Goal: Transaction & Acquisition: Purchase product/service

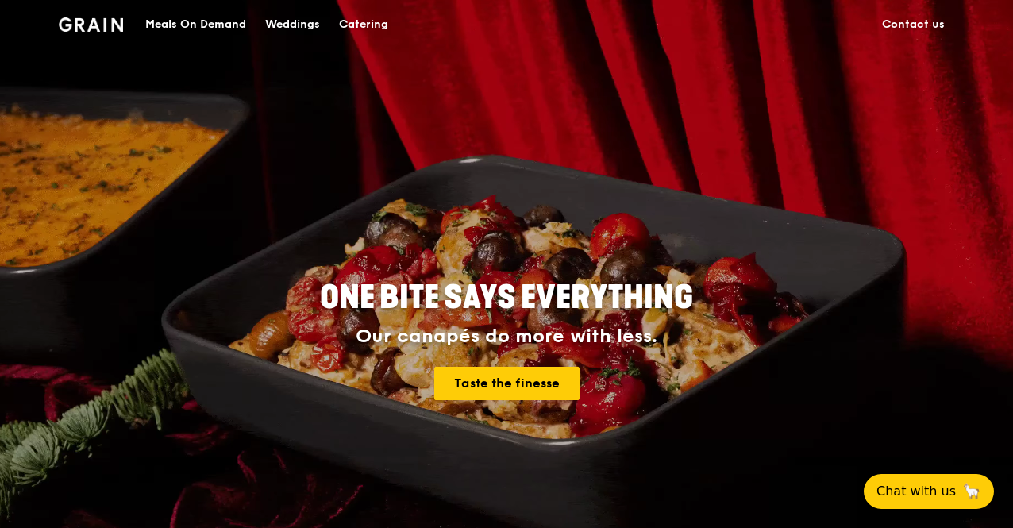
click at [198, 20] on div "Meals On Demand" at bounding box center [195, 25] width 101 height 48
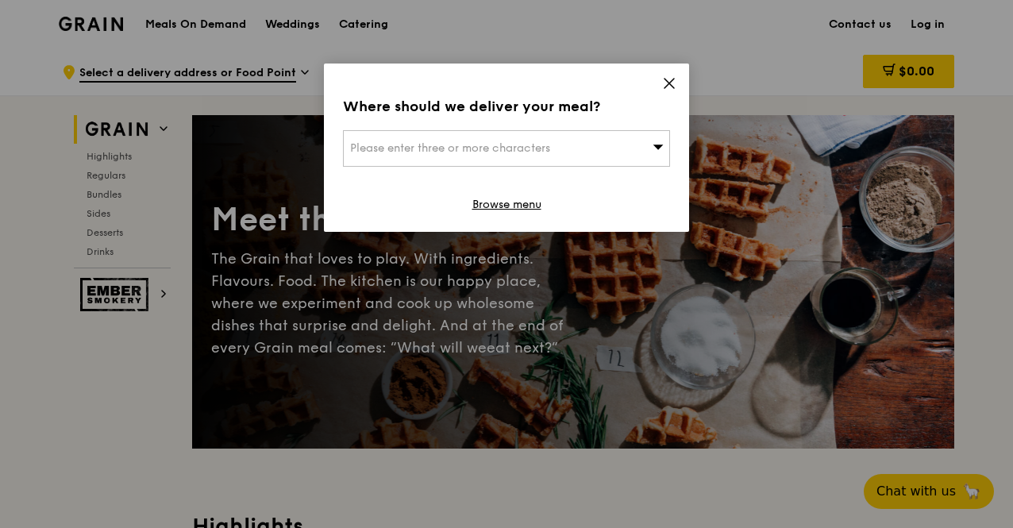
click at [675, 79] on icon at bounding box center [669, 83] width 14 height 14
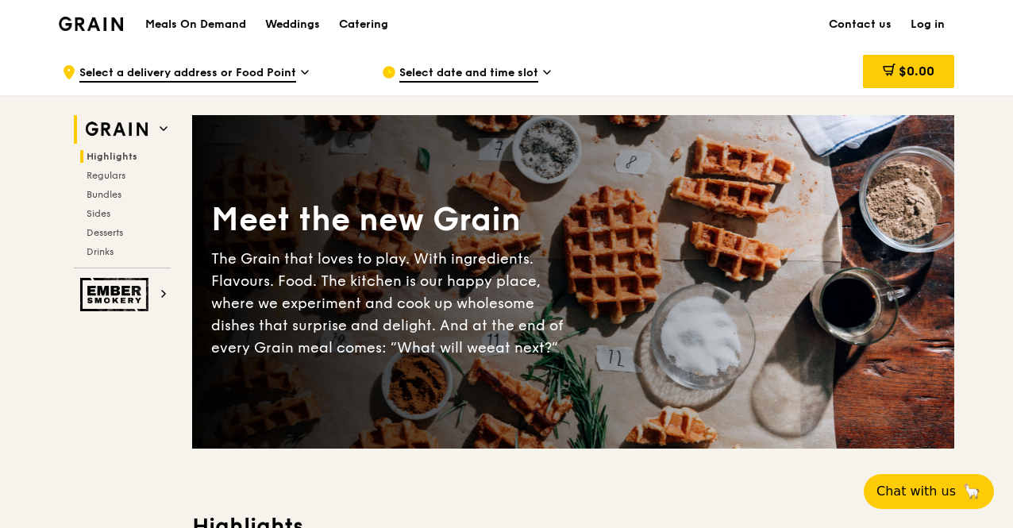
click at [114, 152] on span "Highlights" at bounding box center [112, 156] width 51 height 11
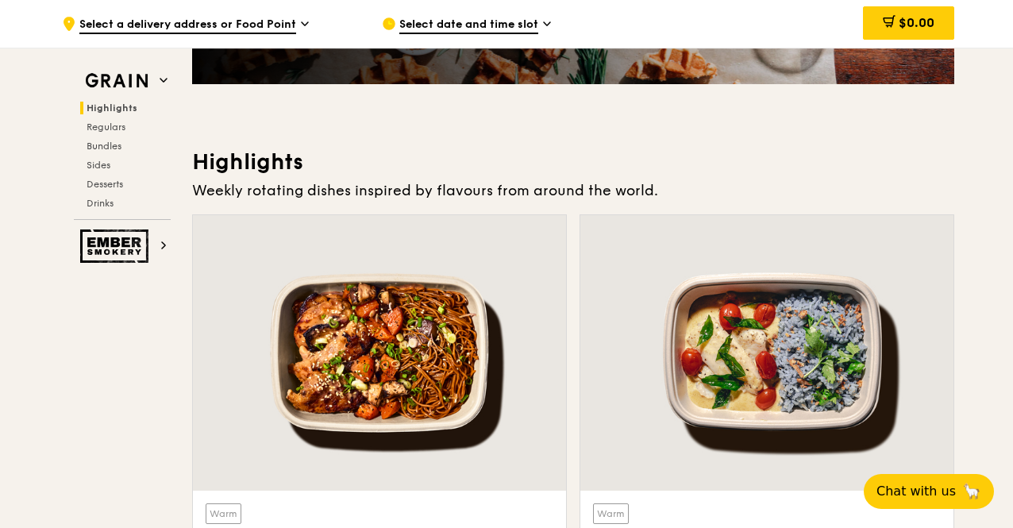
scroll to position [290, 0]
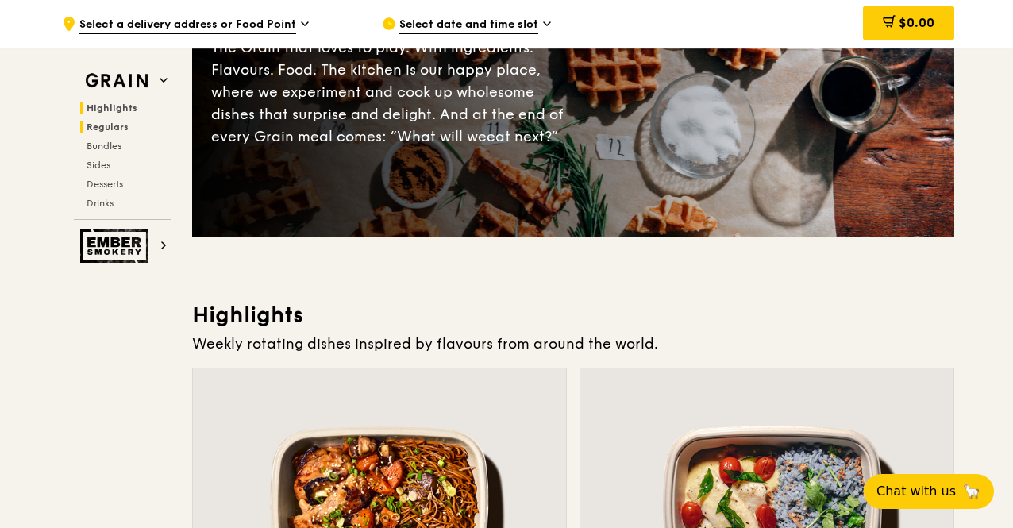
click at [105, 126] on span "Regulars" at bounding box center [108, 126] width 42 height 11
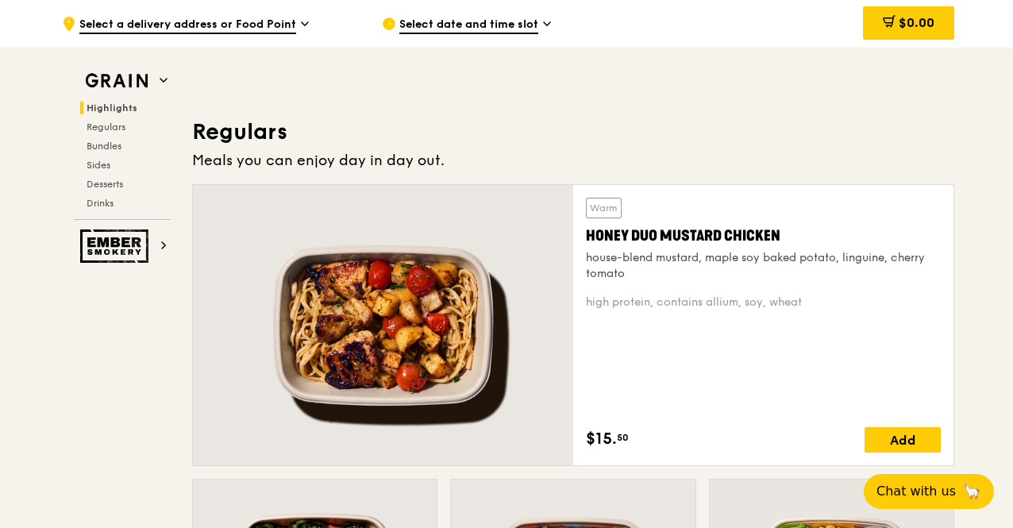
scroll to position [1026, 0]
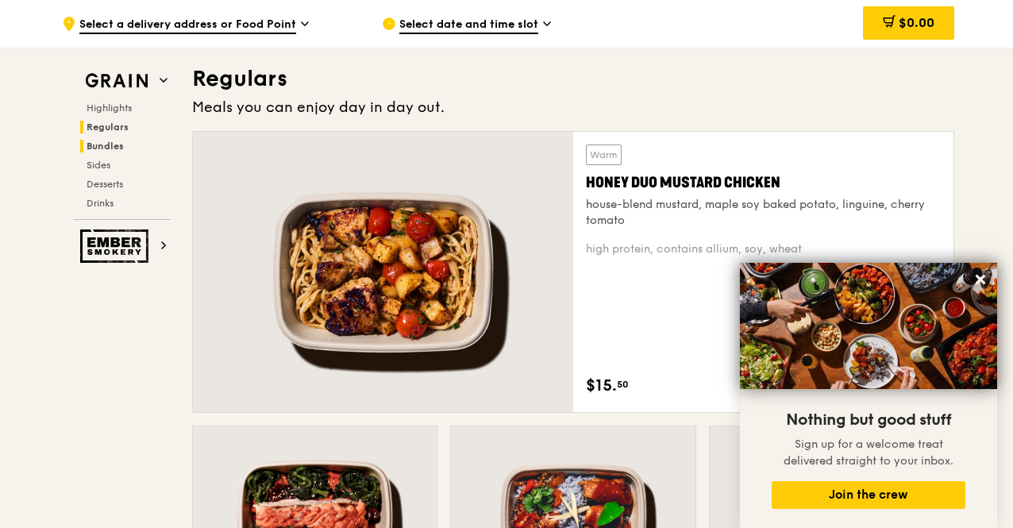
click at [111, 143] on span "Bundles" at bounding box center [105, 145] width 37 height 11
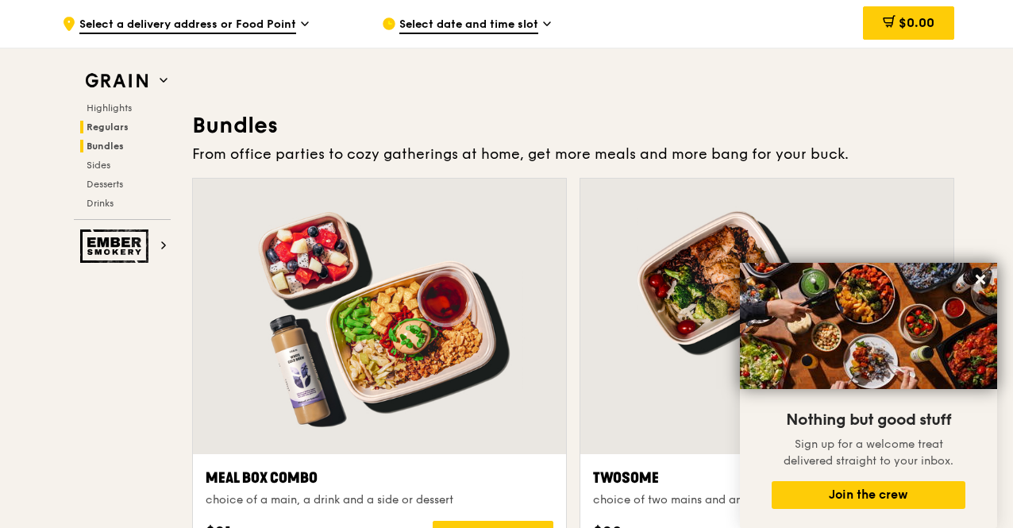
scroll to position [2266, 0]
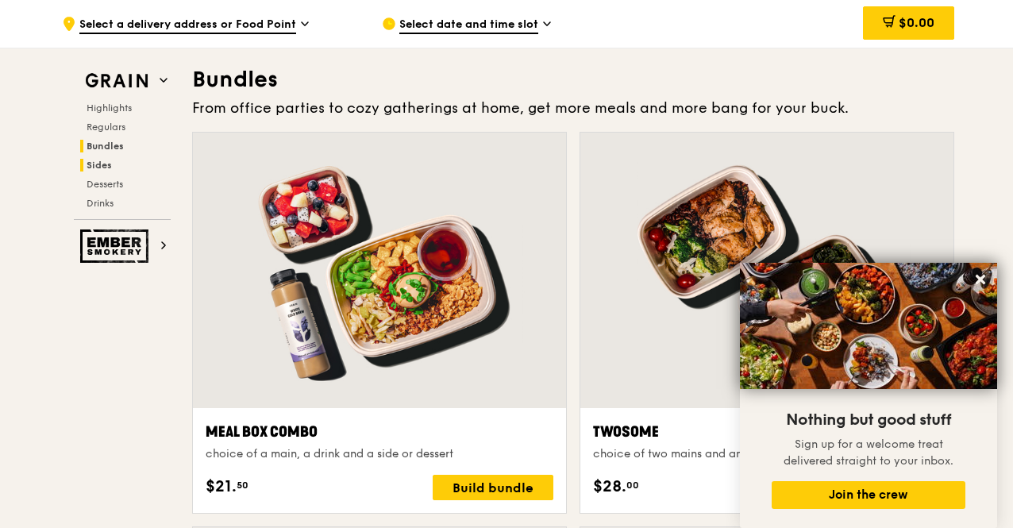
click at [104, 160] on span "Sides" at bounding box center [99, 165] width 25 height 11
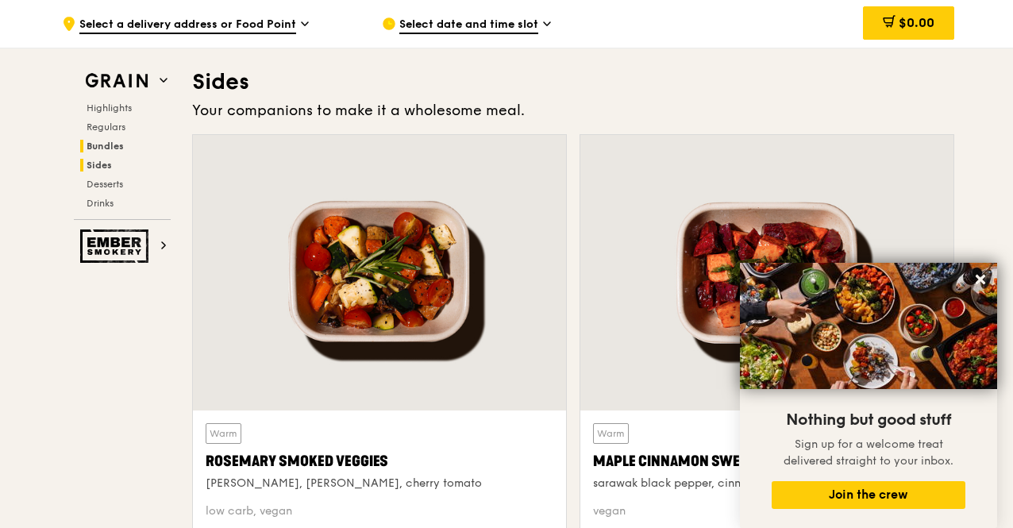
scroll to position [3514, 0]
click at [105, 183] on span "Desserts" at bounding box center [107, 184] width 40 height 11
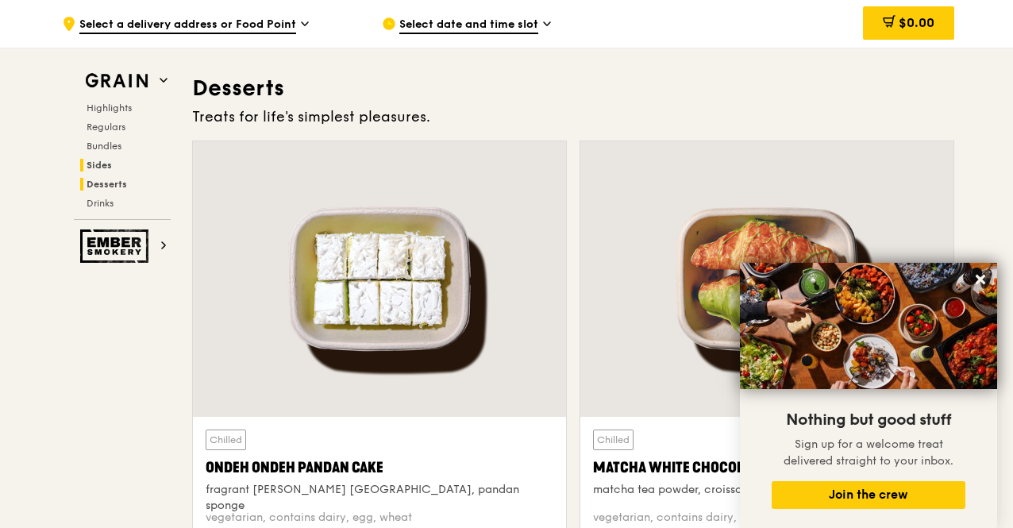
scroll to position [4501, 0]
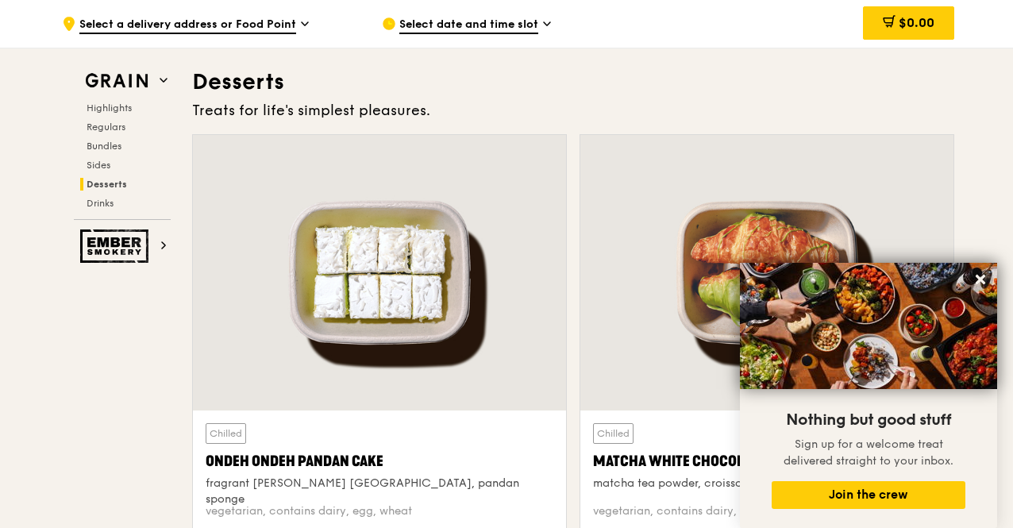
click at [110, 194] on div "Highlights Regulars Bundles Sides Desserts Drinks" at bounding box center [122, 156] width 97 height 108
click at [110, 199] on span "Drinks" at bounding box center [102, 203] width 31 height 11
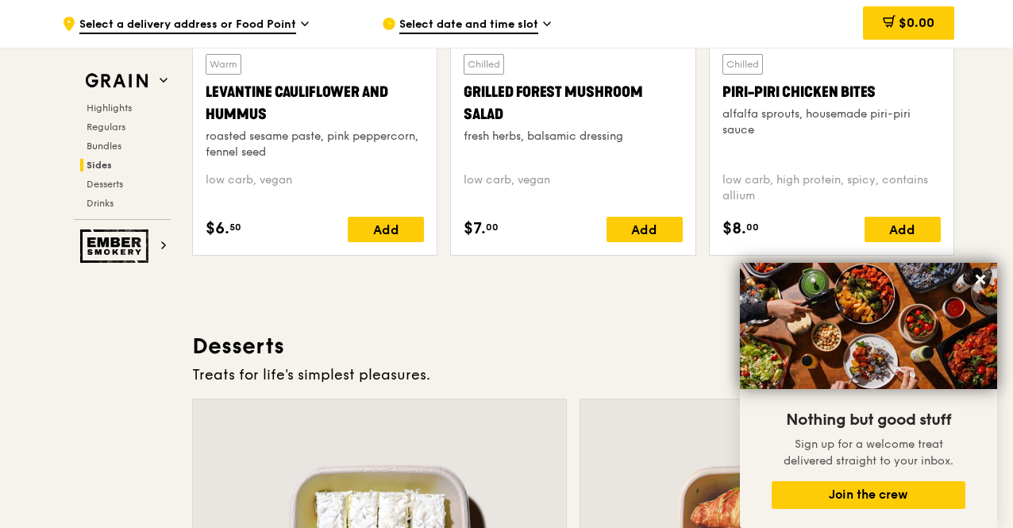
scroll to position [4115, 0]
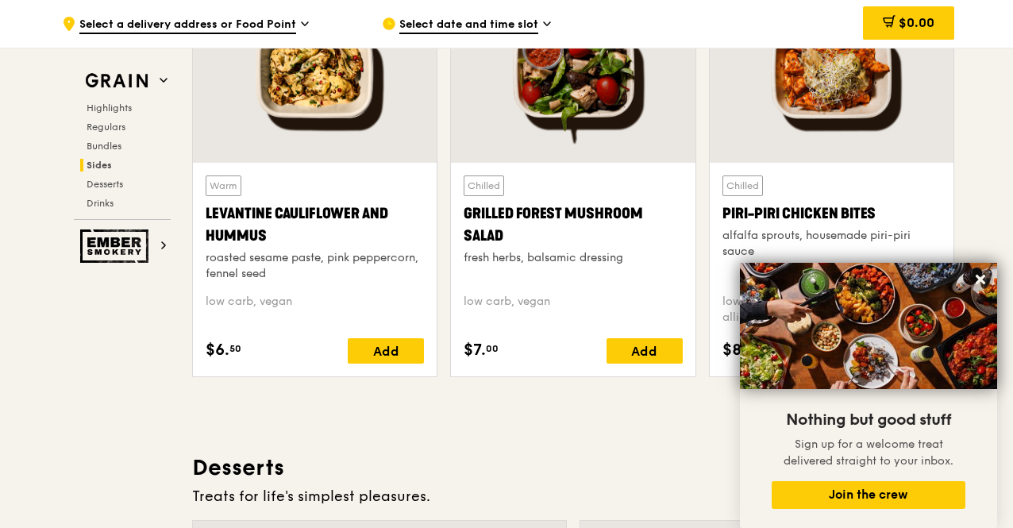
drag, startPoint x: 1012, startPoint y: 325, endPoint x: 1015, endPoint y: 50, distance: 275.4
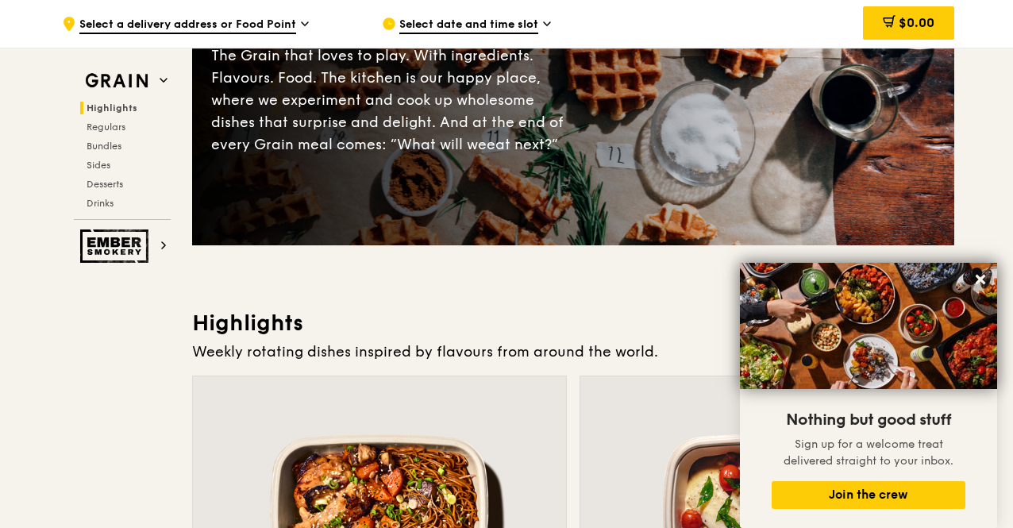
scroll to position [0, 0]
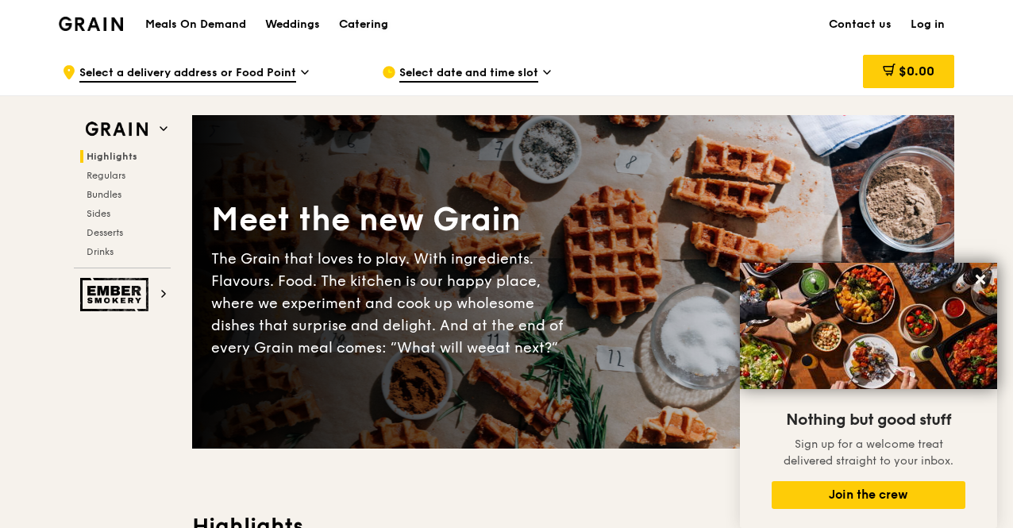
click at [360, 23] on div "Catering" at bounding box center [363, 25] width 49 height 48
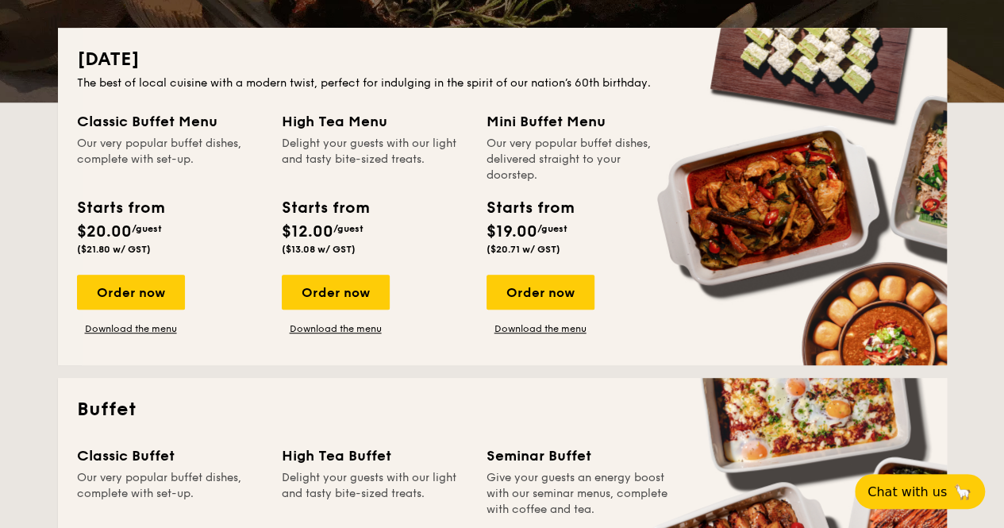
scroll to position [317, 0]
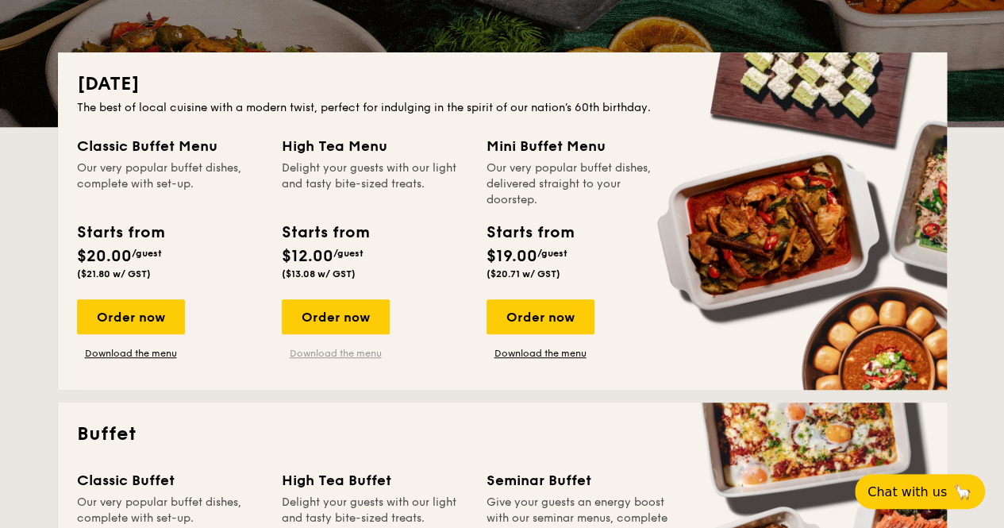
click at [336, 352] on link "Download the menu" at bounding box center [336, 353] width 108 height 13
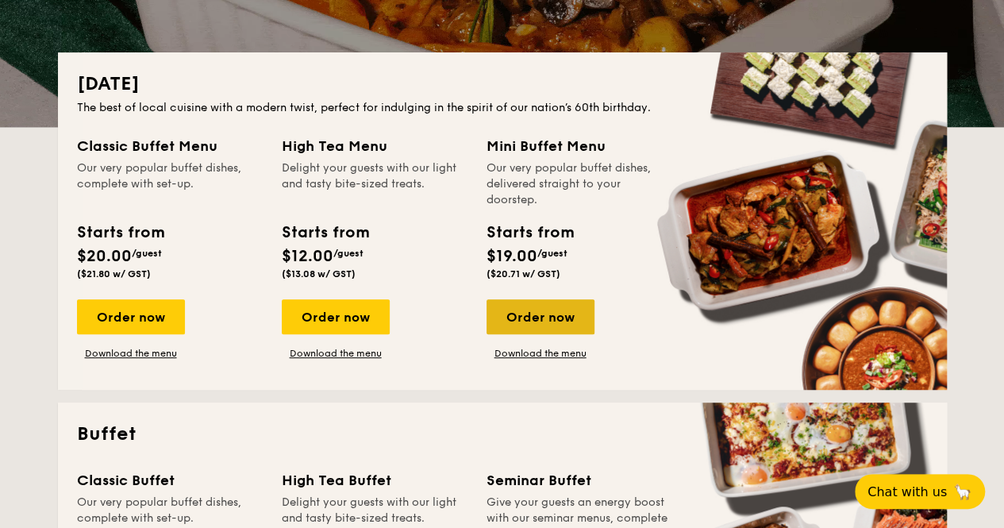
click at [500, 325] on div "Order now" at bounding box center [541, 316] width 108 height 35
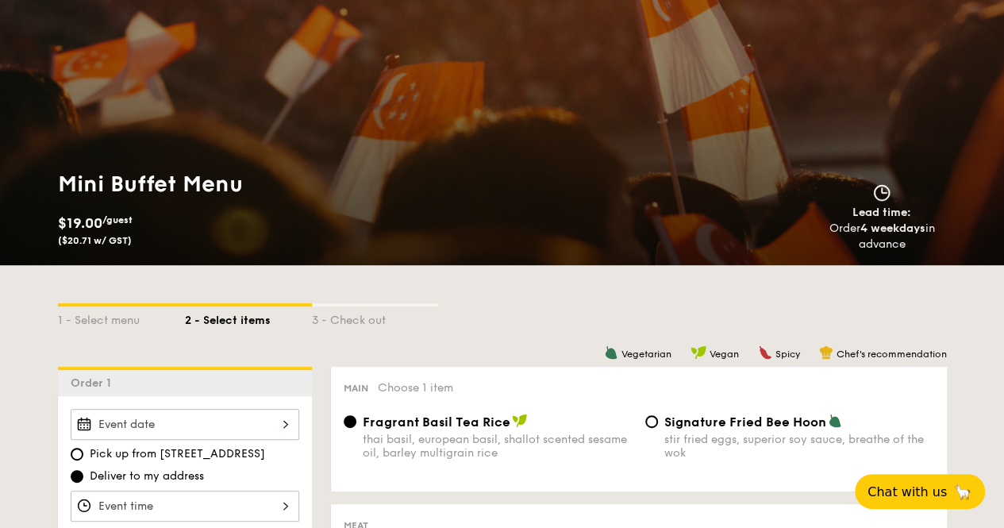
scroll to position [79, 0]
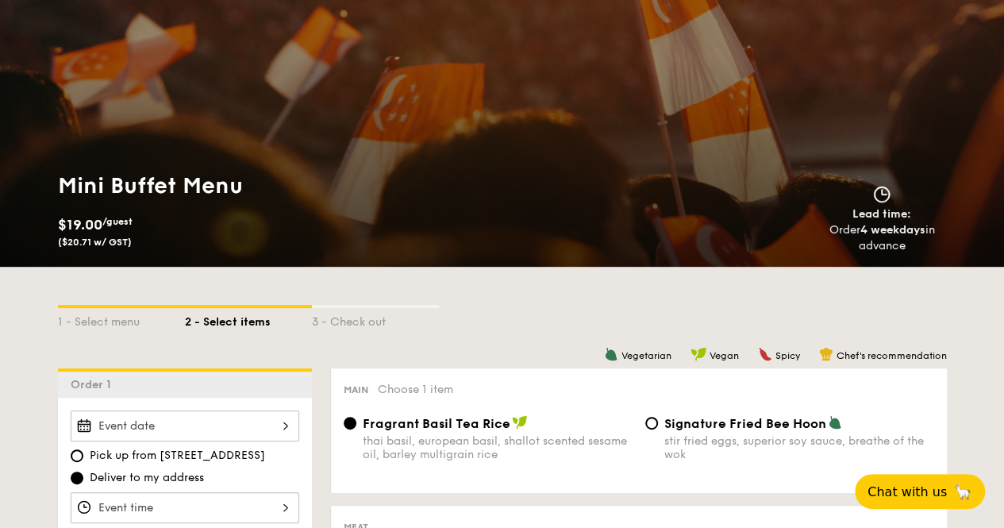
click at [357, 325] on div "3 - Check out" at bounding box center [375, 319] width 127 height 22
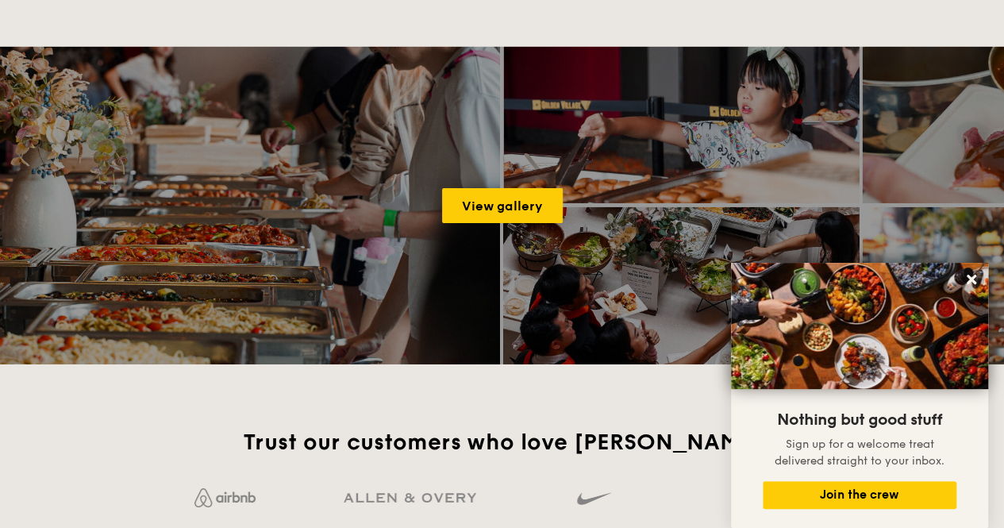
scroll to position [2619, 0]
